Goal: Contribute content: Add original content to the website for others to see

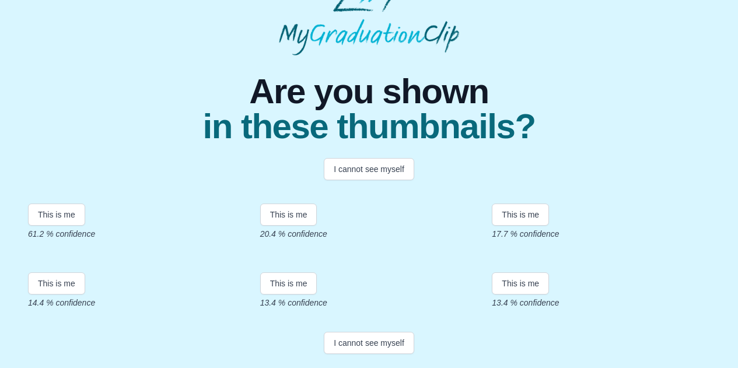
scroll to position [157, 0]
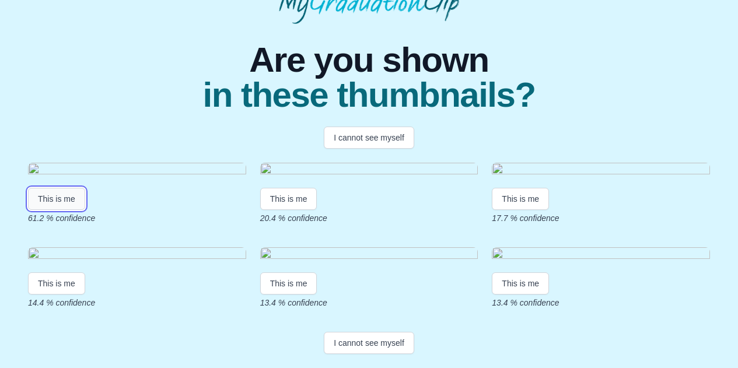
click at [65, 210] on button "This is me" at bounding box center [56, 199] width 57 height 22
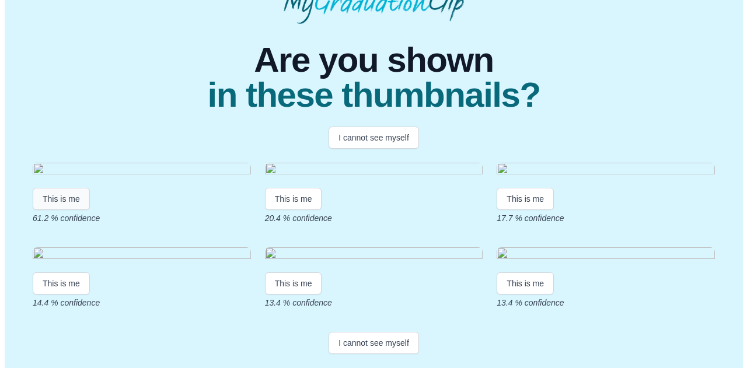
scroll to position [0, 0]
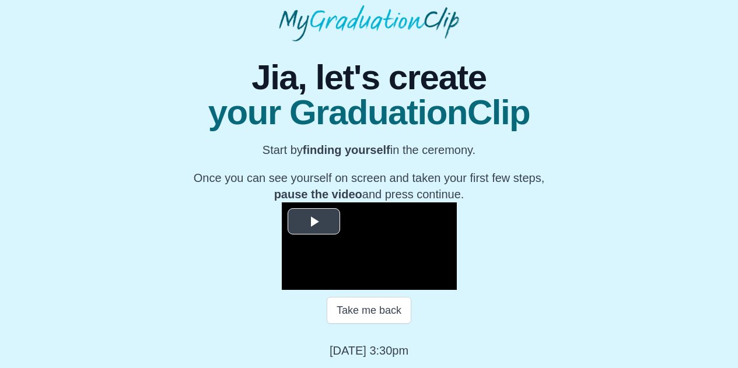
scroll to position [166, 0]
click at [314, 222] on span "Video Player" at bounding box center [314, 222] width 0 height 0
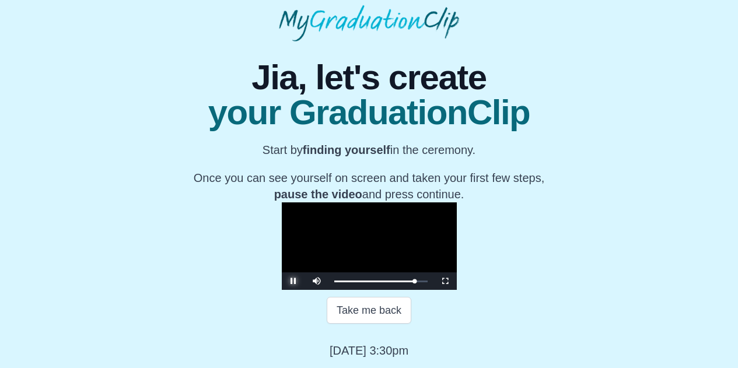
click at [293, 281] on span "Video Player" at bounding box center [293, 281] width 0 height 0
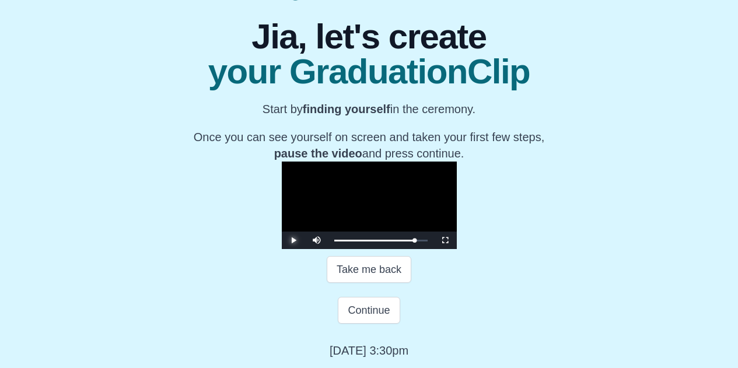
scroll to position [207, 0]
click at [377, 311] on button "Continue" at bounding box center [369, 310] width 62 height 27
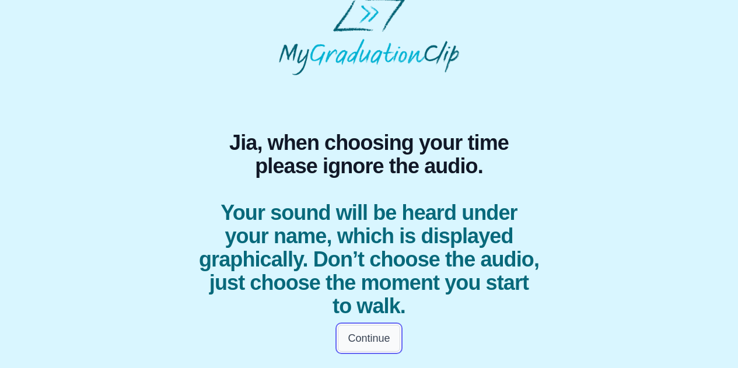
click at [383, 337] on button "Continue" at bounding box center [369, 338] width 62 height 27
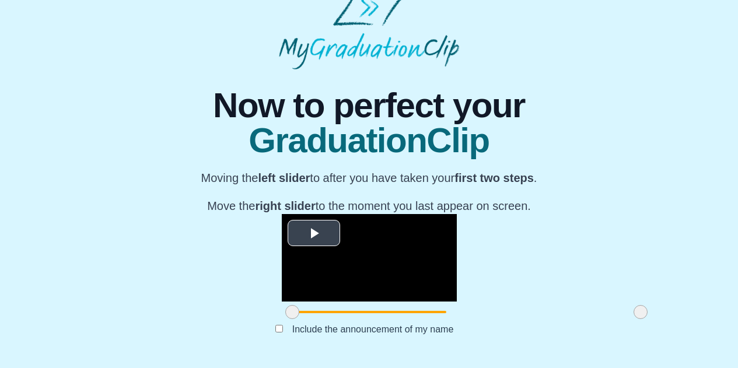
scroll to position [138, 0]
click at [314, 233] on span "Video Player" at bounding box center [314, 233] width 0 height 0
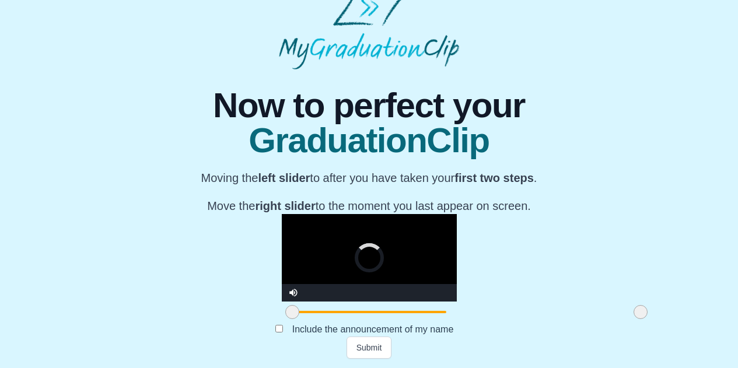
drag, startPoint x: 198, startPoint y: 313, endPoint x: 173, endPoint y: 313, distance: 25.1
click at [173, 313] on div "**********" at bounding box center [368, 213] width 719 height 289
drag, startPoint x: 195, startPoint y: 310, endPoint x: 208, endPoint y: 310, distance: 12.3
click at [297, 310] on span at bounding box center [304, 312] width 14 height 14
drag, startPoint x: 535, startPoint y: 309, endPoint x: 510, endPoint y: 312, distance: 25.2
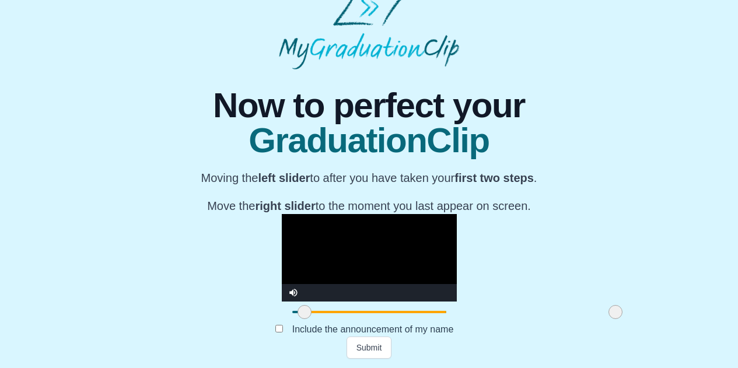
click at [605, 312] on div at bounding box center [615, 312] width 21 height 21
drag, startPoint x: 513, startPoint y: 311, endPoint x: 435, endPoint y: 311, distance: 77.6
click at [531, 311] on span at bounding box center [538, 312] width 14 height 14
drag, startPoint x: 439, startPoint y: 314, endPoint x: 325, endPoint y: 317, distance: 113.2
click at [418, 317] on span at bounding box center [425, 312] width 14 height 14
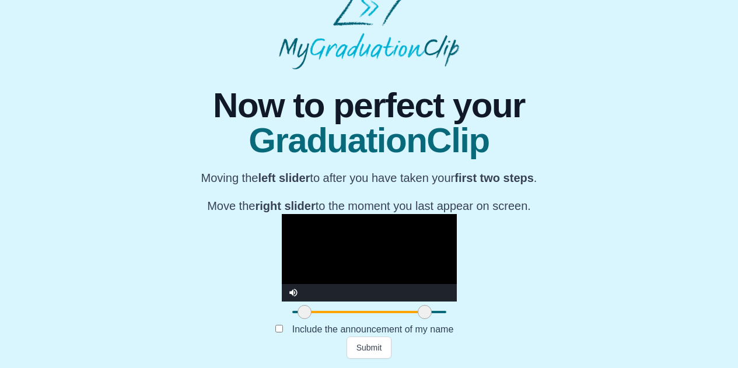
click at [282, 214] on video "Video Player" at bounding box center [369, 257] width 175 height 87
click at [390, 214] on video "Video Player" at bounding box center [369, 257] width 175 height 87
click at [393, 214] on video "Video Player" at bounding box center [369, 257] width 175 height 87
click at [297, 310] on span at bounding box center [304, 312] width 14 height 14
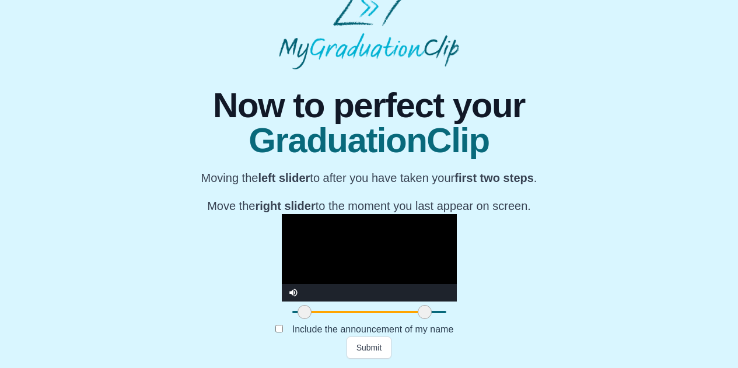
click at [348, 214] on video "Video Player" at bounding box center [369, 257] width 175 height 87
drag, startPoint x: 206, startPoint y: 311, endPoint x: 185, endPoint y: 310, distance: 21.0
click at [294, 310] on div at bounding box center [304, 312] width 21 height 21
click at [291, 310] on span at bounding box center [298, 312] width 14 height 14
click at [367, 214] on video "Video Player" at bounding box center [369, 257] width 175 height 87
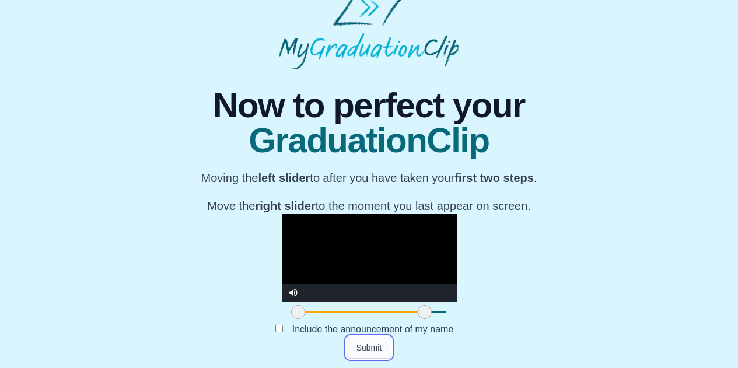
click at [365, 344] on button "Submit" at bounding box center [368, 348] width 45 height 22
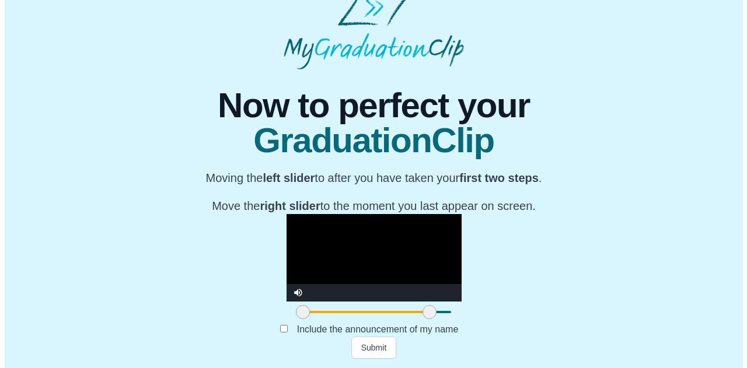
scroll to position [0, 0]
